Goal: Task Accomplishment & Management: Use online tool/utility

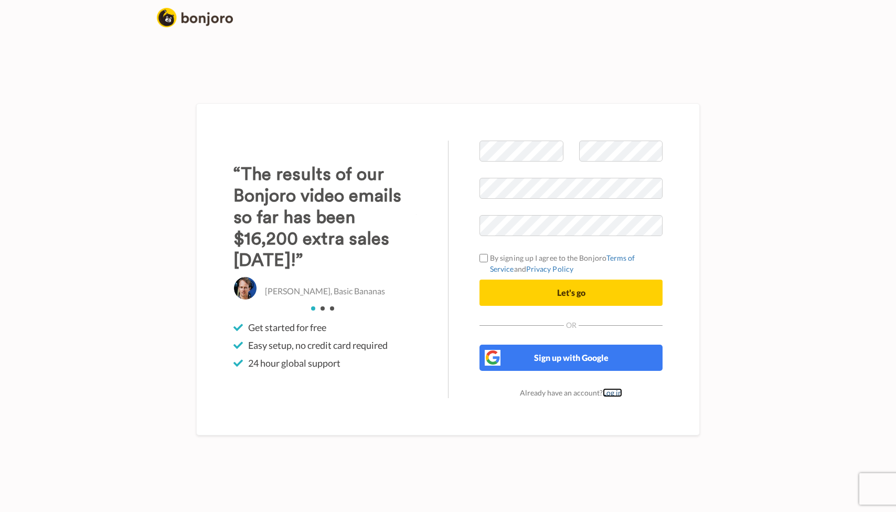
click at [612, 393] on link "Log in" at bounding box center [612, 392] width 19 height 9
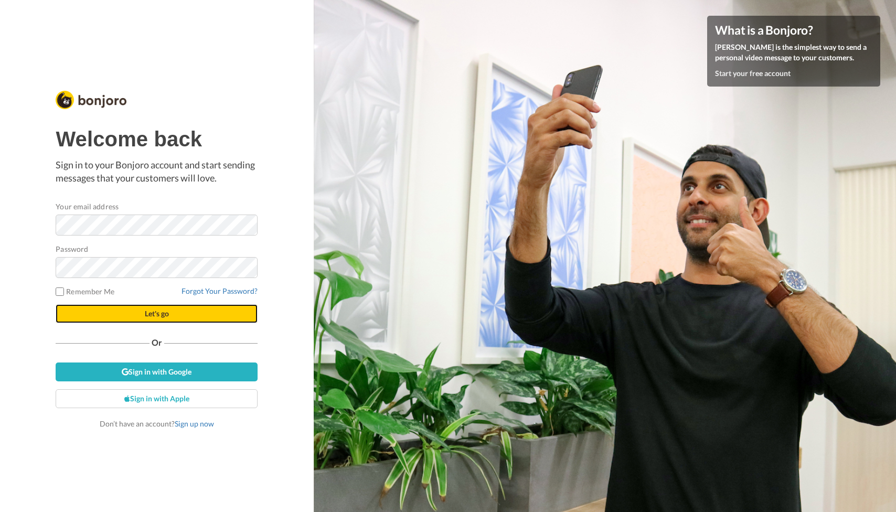
click at [185, 316] on button "Let's go" at bounding box center [157, 313] width 202 height 19
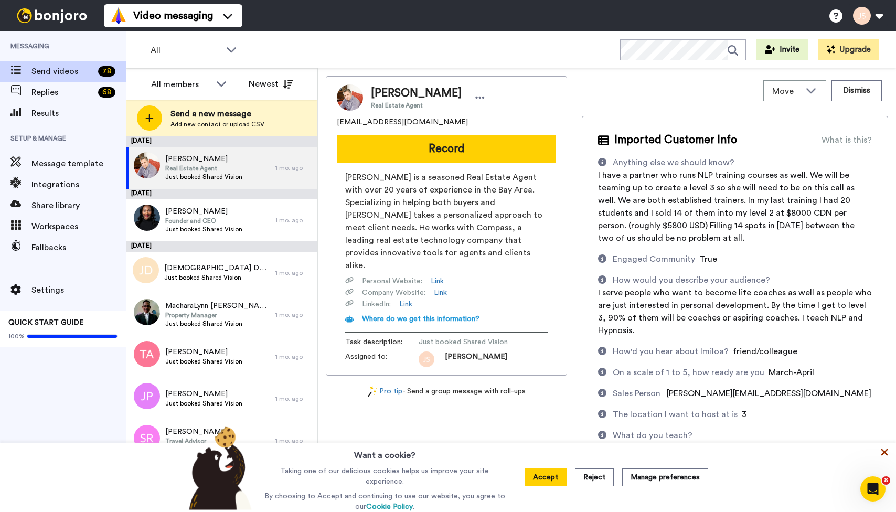
click at [887, 452] on icon at bounding box center [885, 452] width 7 height 7
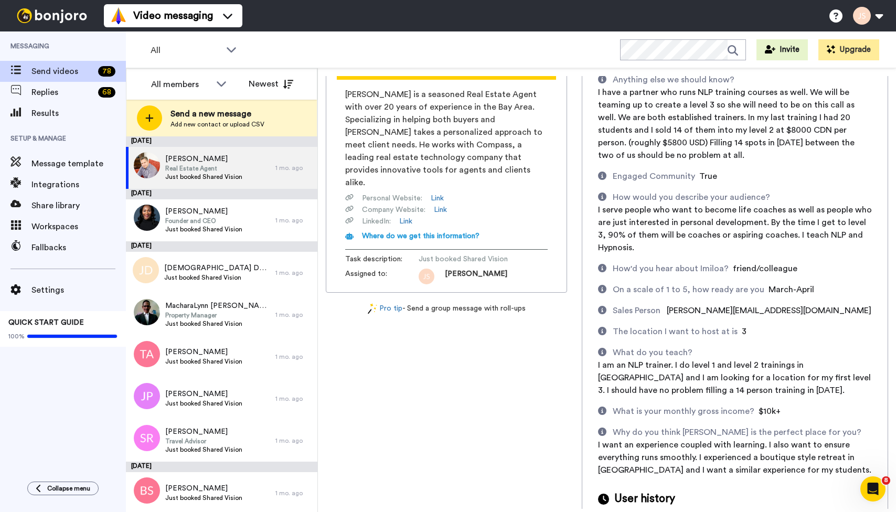
scroll to position [118, 0]
